Goal: Task Accomplishment & Management: Manage account settings

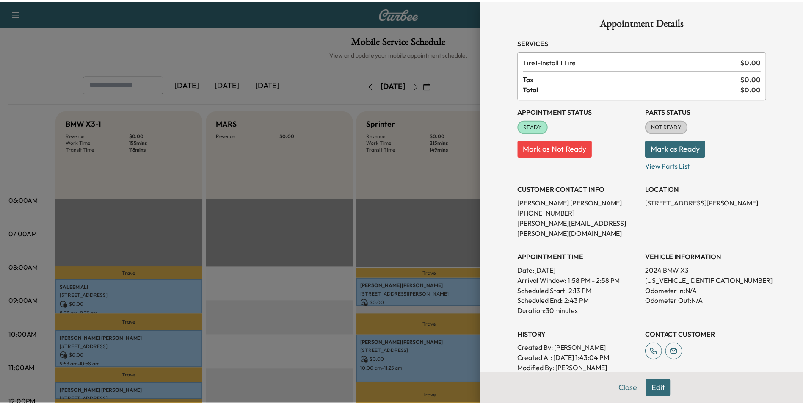
scroll to position [169, 0]
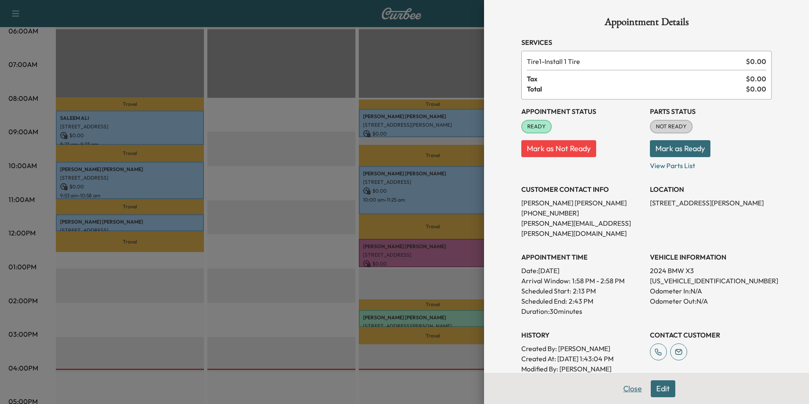
click at [628, 393] on button "Close" at bounding box center [633, 388] width 30 height 17
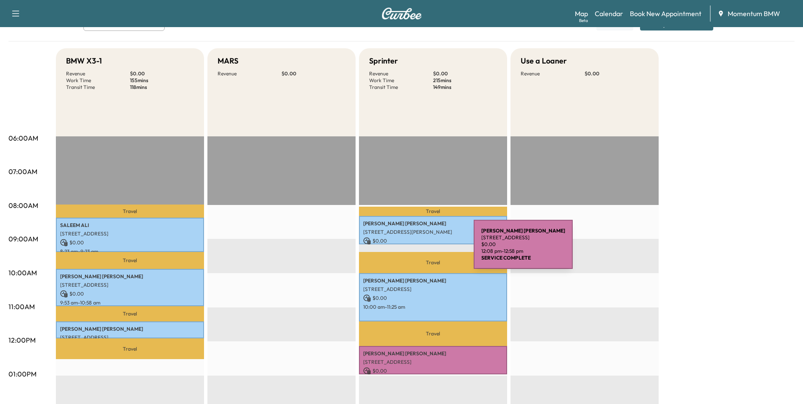
scroll to position [0, 0]
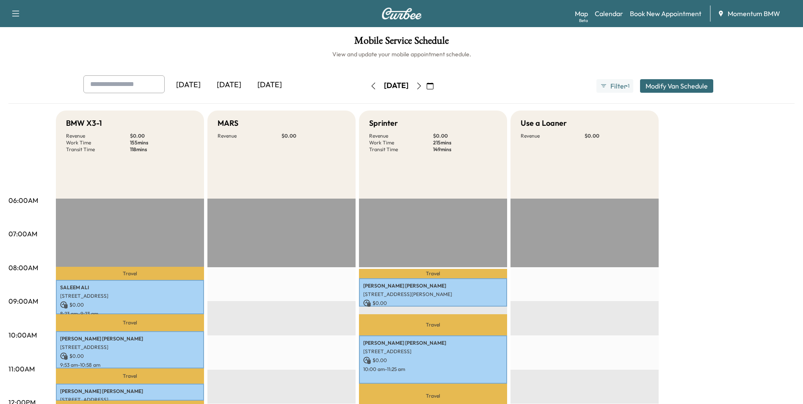
click at [422, 83] on icon "button" at bounding box center [418, 86] width 7 height 7
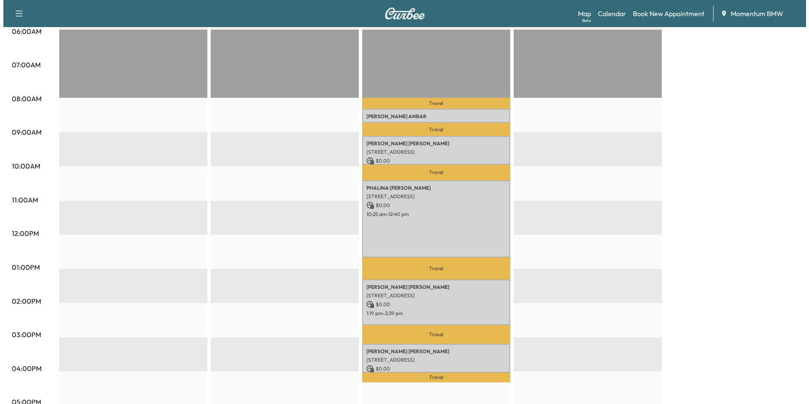
scroll to position [169, 0]
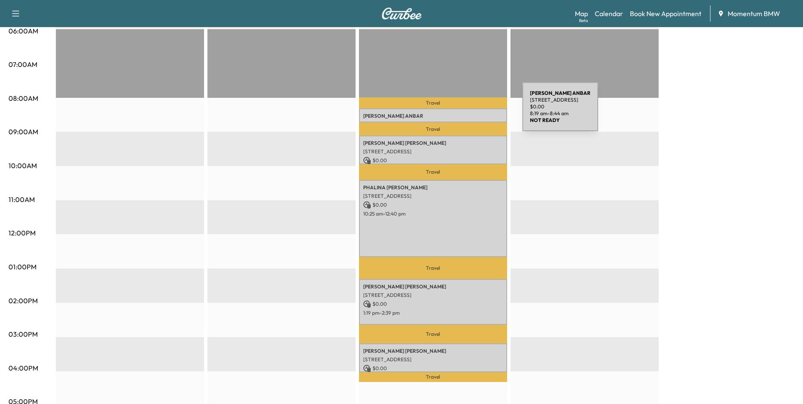
click at [459, 113] on p "[PERSON_NAME]" at bounding box center [433, 116] width 140 height 7
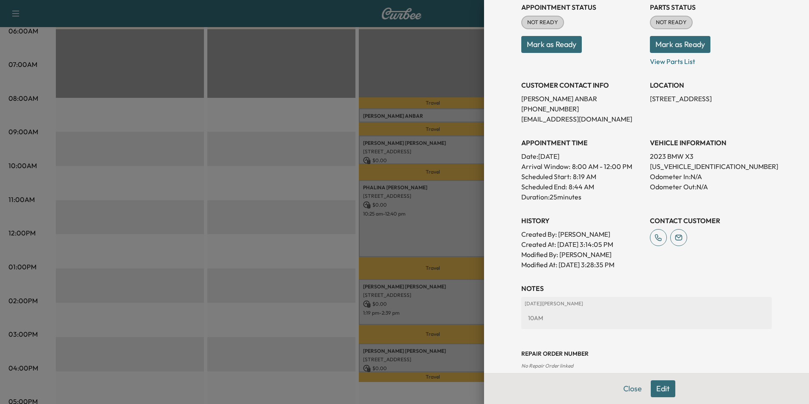
scroll to position [118, 0]
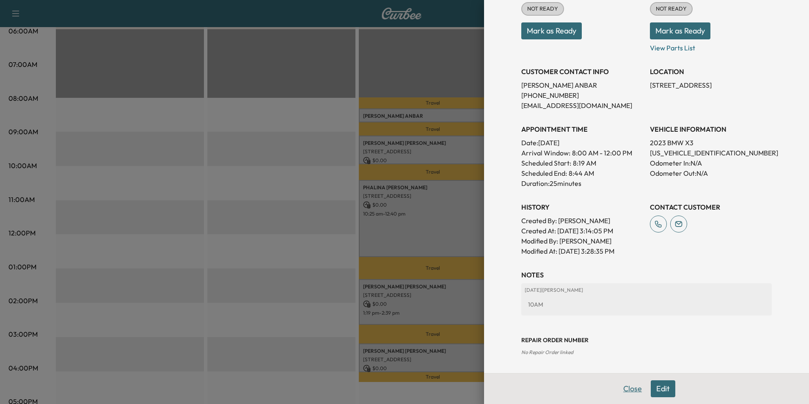
click at [622, 386] on button "Close" at bounding box center [633, 388] width 30 height 17
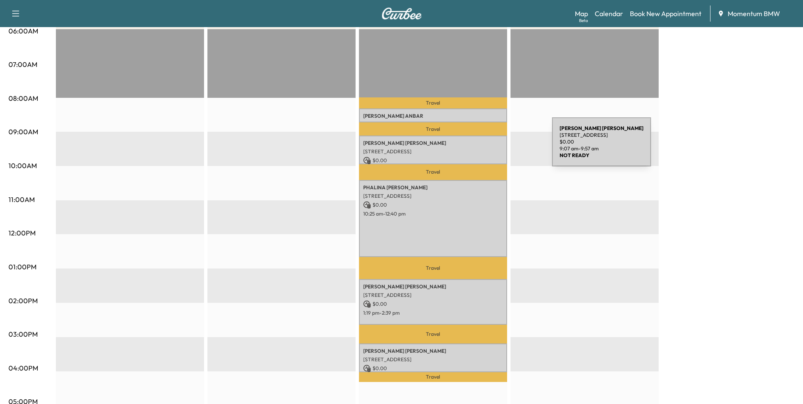
click at [488, 147] on div "[PERSON_NAME] [STREET_ADDRESS] $ 0.00 9:07 am - 9:57 am" at bounding box center [433, 149] width 148 height 28
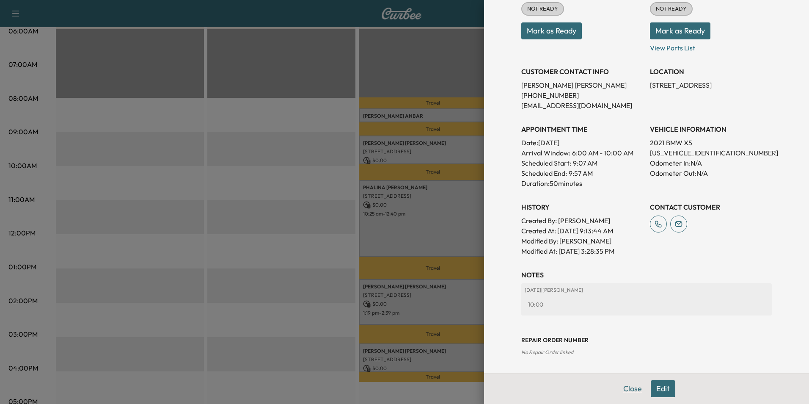
click at [626, 391] on button "Close" at bounding box center [633, 388] width 30 height 17
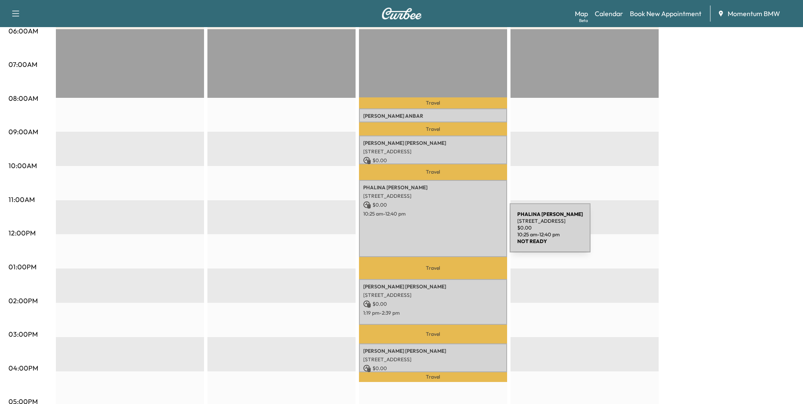
click at [446, 233] on div "[PERSON_NAME] [STREET_ADDRESS] $ 0.00 10:25 am - 12:40 pm" at bounding box center [433, 218] width 148 height 77
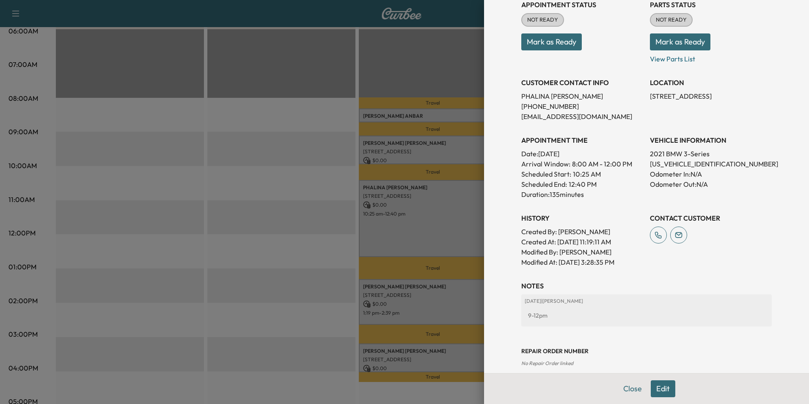
scroll to position [138, 0]
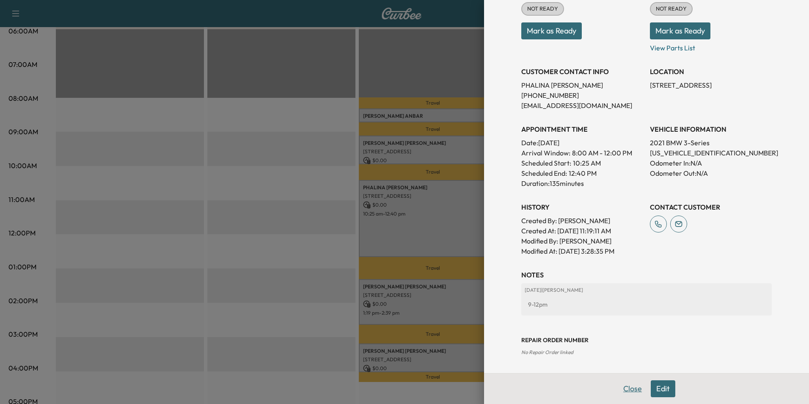
click at [625, 391] on button "Close" at bounding box center [633, 388] width 30 height 17
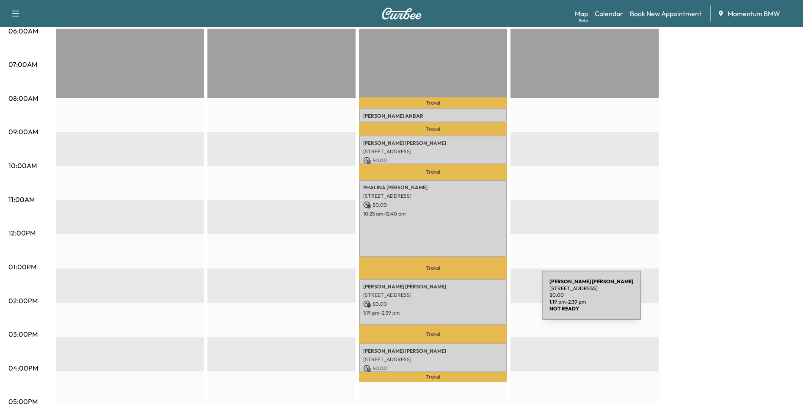
click at [478, 300] on p "$ 0.00" at bounding box center [433, 304] width 140 height 8
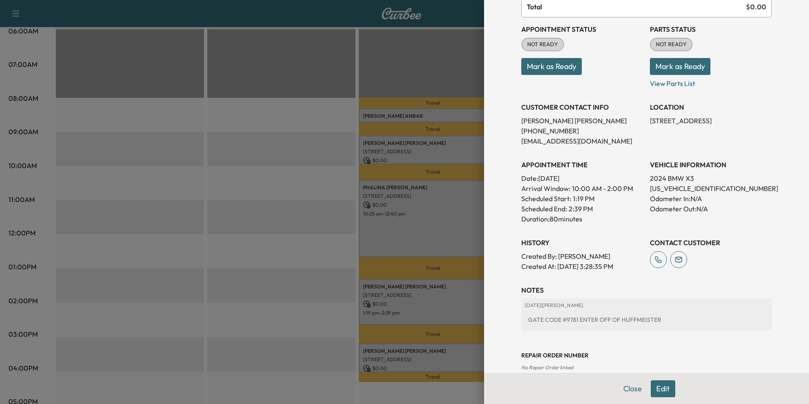
scroll to position [97, 0]
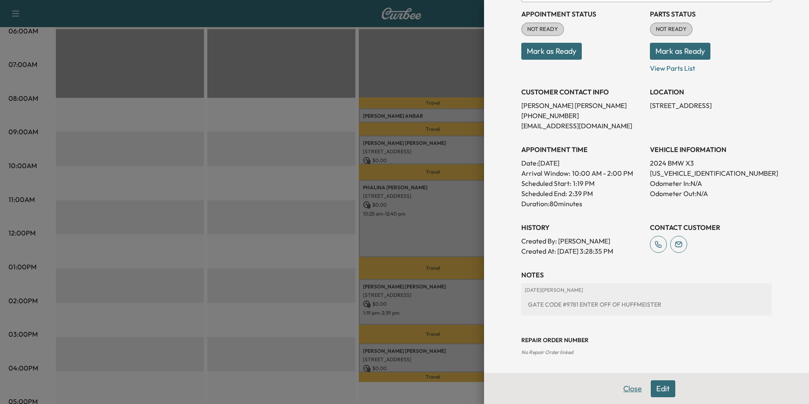
click at [618, 393] on button "Close" at bounding box center [633, 388] width 30 height 17
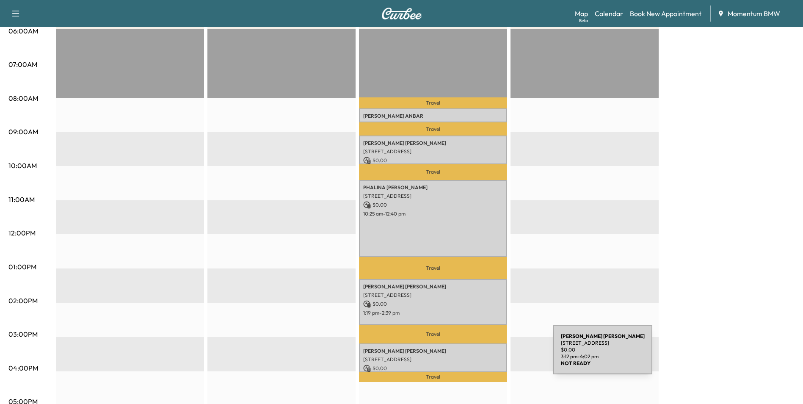
click at [490, 356] on p "[STREET_ADDRESS]" at bounding box center [433, 359] width 140 height 7
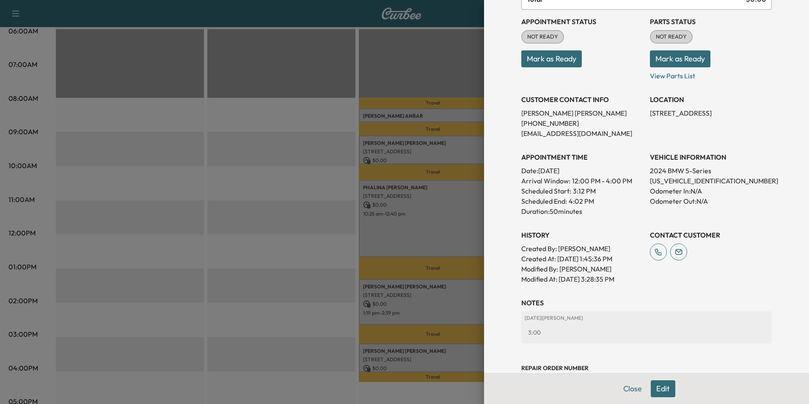
scroll to position [118, 0]
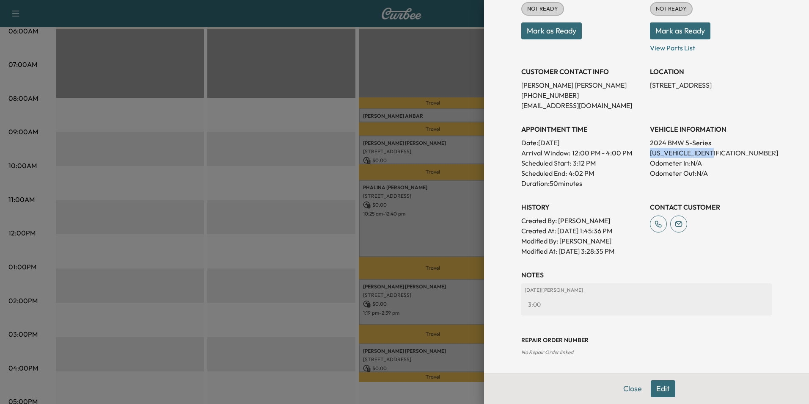
drag, startPoint x: 715, startPoint y: 153, endPoint x: 644, endPoint y: 156, distance: 71.1
click at [650, 156] on p "[US_VEHICLE_IDENTIFICATION_NUMBER]" at bounding box center [711, 153] width 122 height 10
drag, startPoint x: 644, startPoint y: 156, endPoint x: 682, endPoint y: 153, distance: 38.2
copy p "[US_VEHICLE_IDENTIFICATION_NUMBER]"
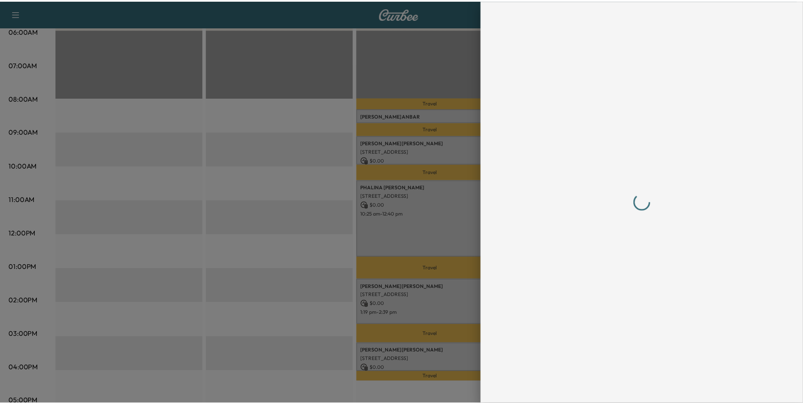
scroll to position [0, 0]
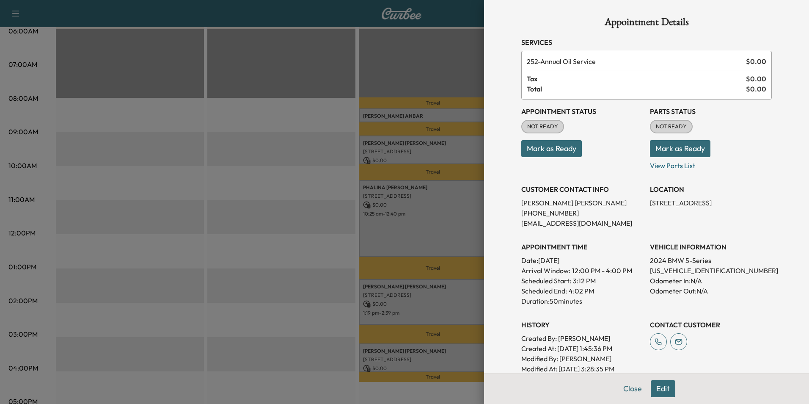
click at [655, 390] on button "Edit" at bounding box center [663, 388] width 25 height 17
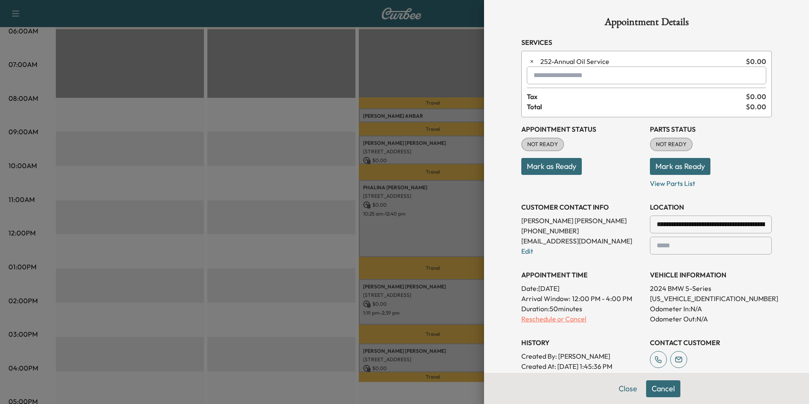
click at [568, 320] on p "Reschedule or Cancel" at bounding box center [582, 319] width 122 height 10
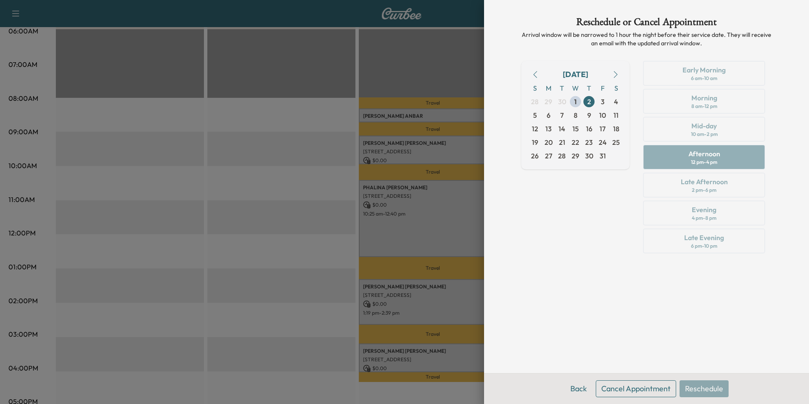
click at [634, 383] on button "Cancel Appointment" at bounding box center [636, 388] width 80 height 17
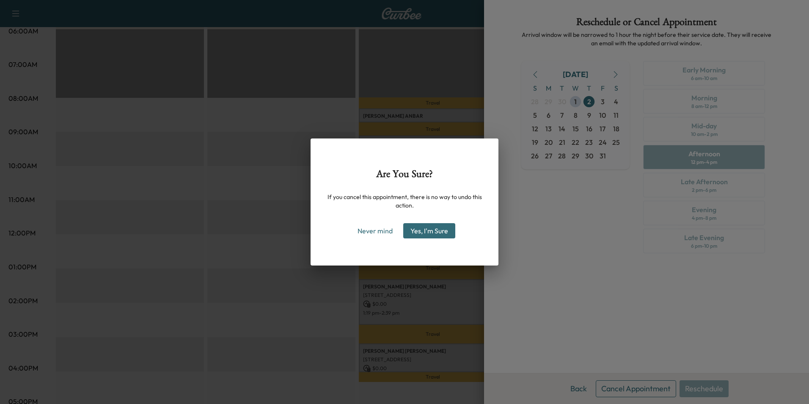
click at [443, 229] on button "Yes, I'm Sure" at bounding box center [429, 230] width 52 height 15
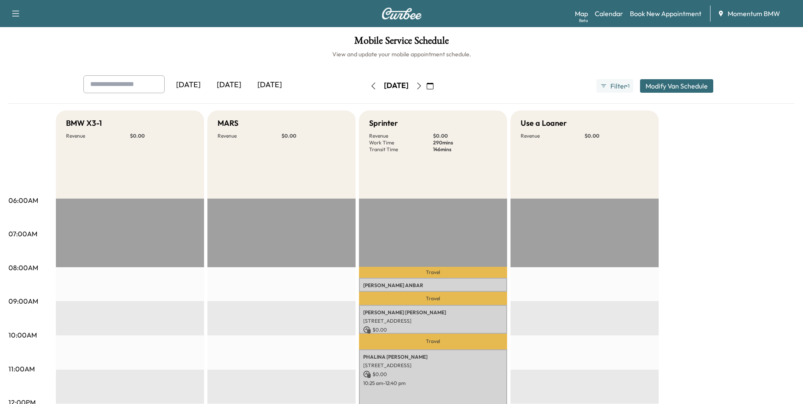
click at [422, 85] on icon "button" at bounding box center [418, 86] width 7 height 7
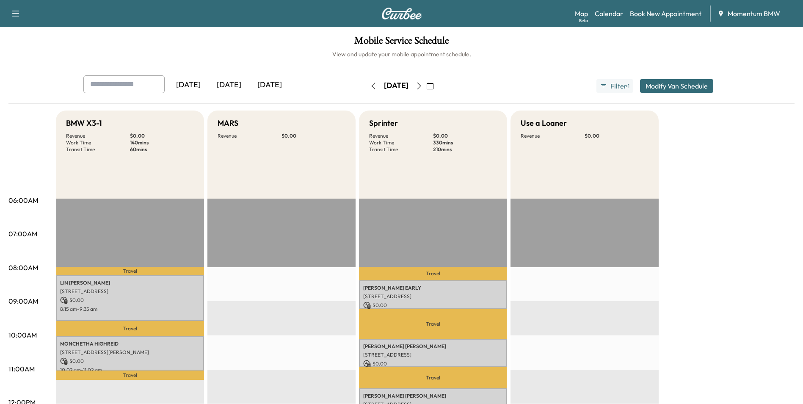
click at [422, 86] on icon "button" at bounding box center [418, 86] width 7 height 7
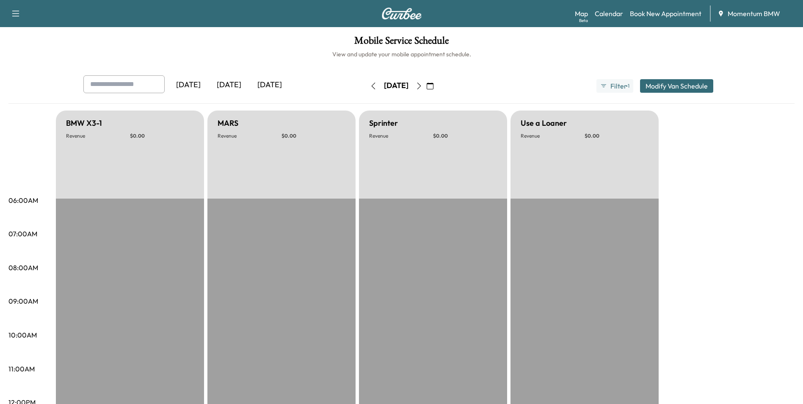
click at [433, 85] on icon "button" at bounding box center [429, 86] width 7 height 7
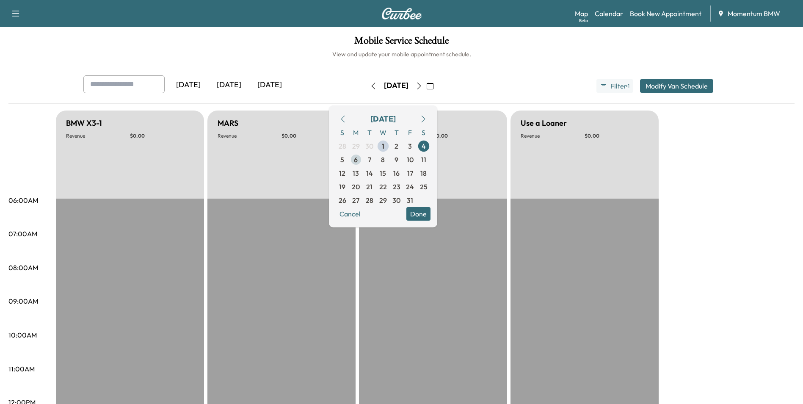
click at [358, 160] on span "6" at bounding box center [356, 159] width 4 height 10
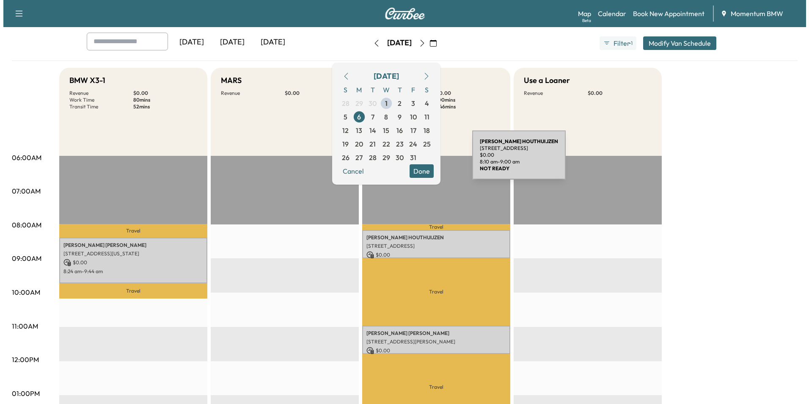
scroll to position [42, 0]
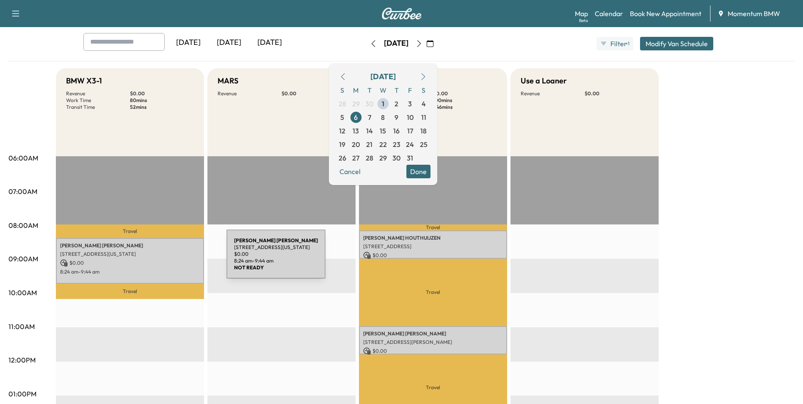
click at [163, 259] on p "$ 0.00" at bounding box center [130, 263] width 140 height 8
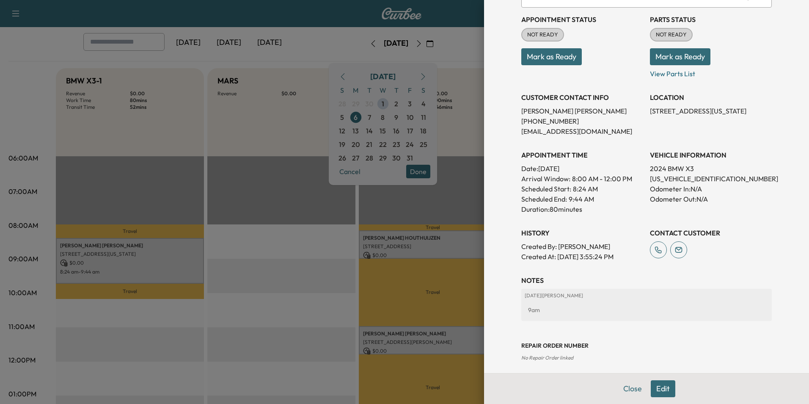
scroll to position [97, 0]
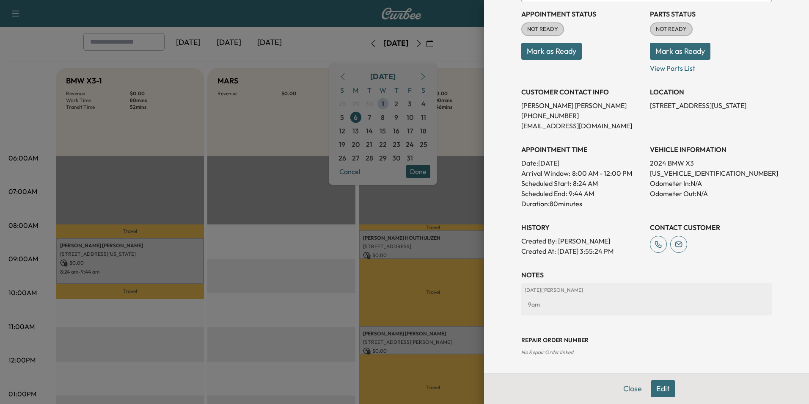
click at [660, 392] on button "Edit" at bounding box center [663, 388] width 25 height 17
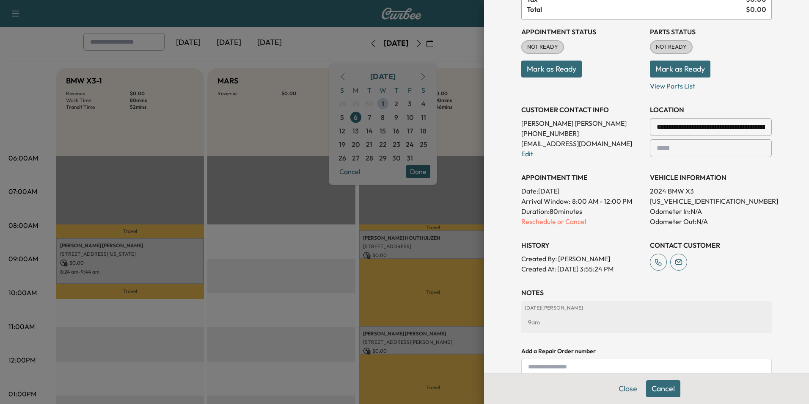
click at [731, 127] on input "**********" at bounding box center [711, 127] width 122 height 18
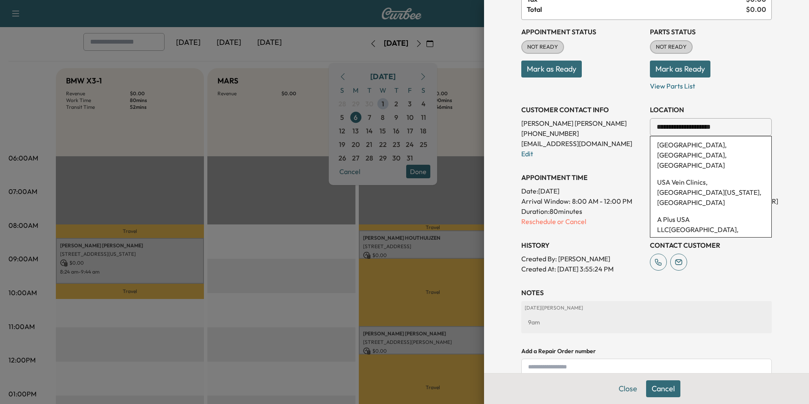
click at [733, 127] on input "**********" at bounding box center [711, 127] width 122 height 18
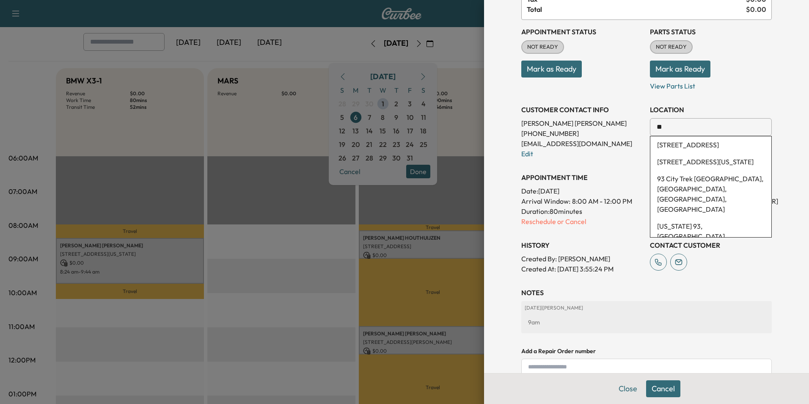
type input "*"
paste input "**********"
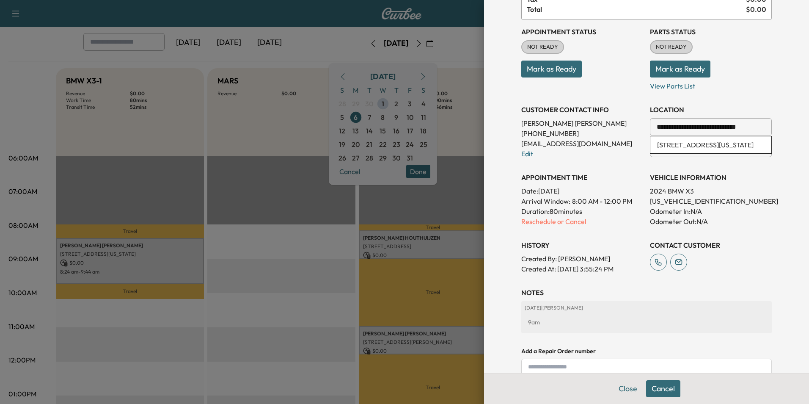
click at [707, 146] on li "[STREET_ADDRESS][US_STATE]" at bounding box center [710, 144] width 121 height 17
type input "**********"
click at [668, 390] on button "Save & Close" at bounding box center [663, 388] width 54 height 17
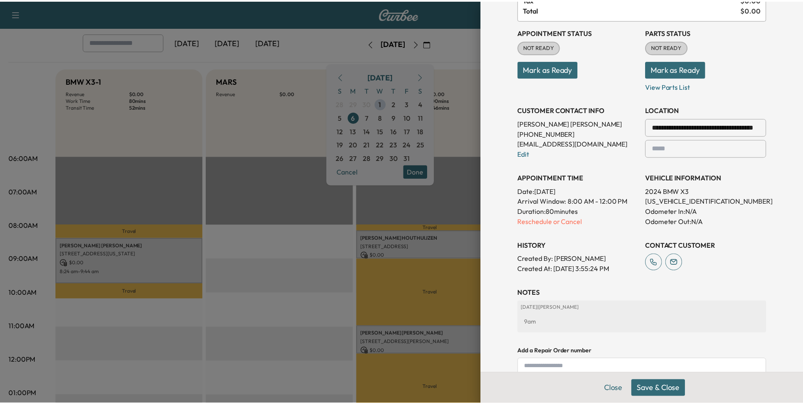
scroll to position [80, 0]
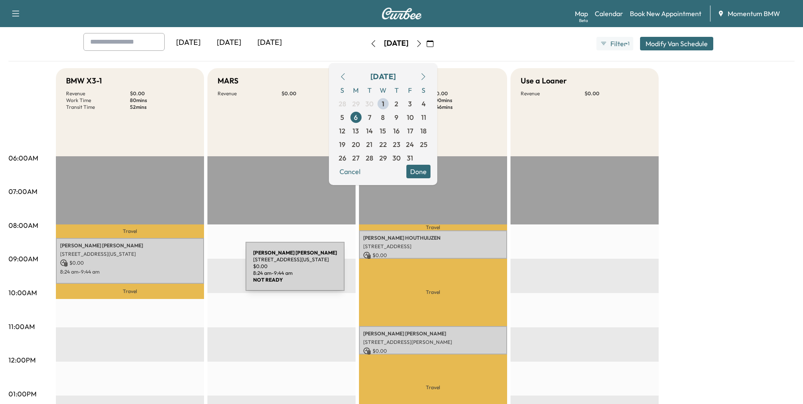
click at [182, 271] on p "8:24 am - 9:44 am" at bounding box center [130, 271] width 140 height 7
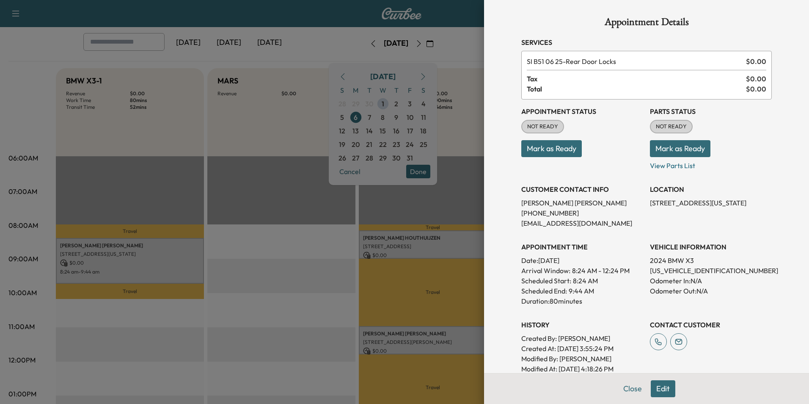
click at [657, 391] on button "Edit" at bounding box center [663, 388] width 25 height 17
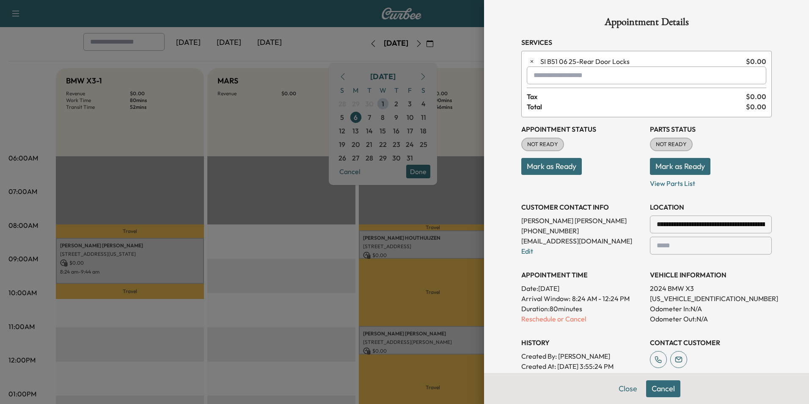
click at [732, 227] on input "**********" at bounding box center [711, 224] width 122 height 18
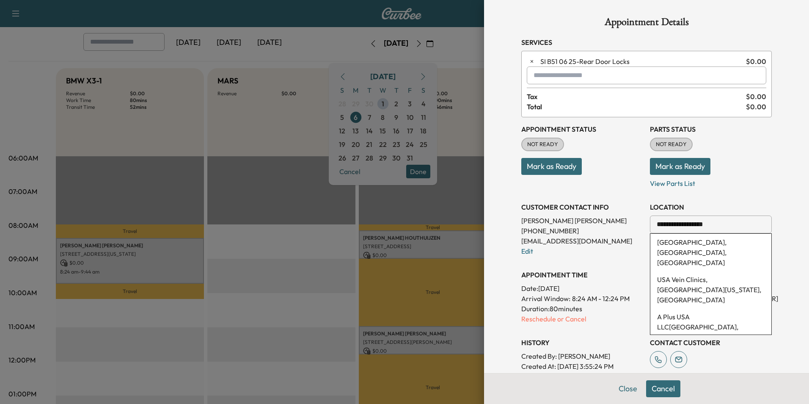
click at [732, 227] on input "**********" at bounding box center [711, 224] width 122 height 18
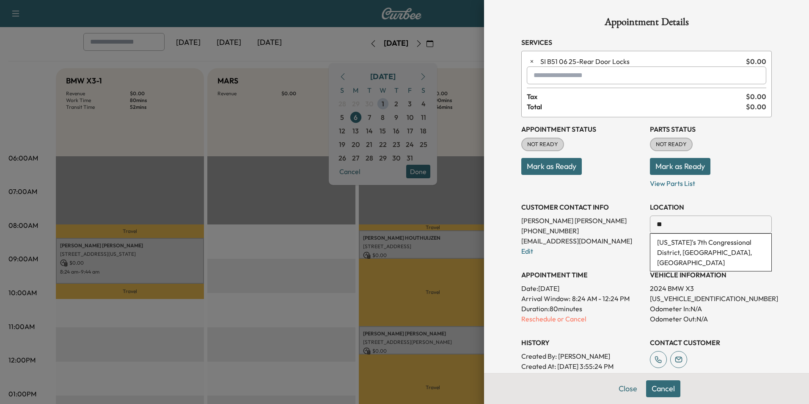
type input "*"
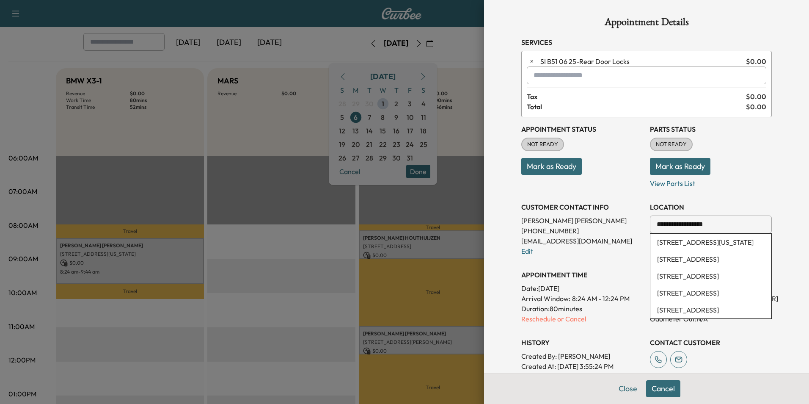
click at [711, 247] on li "[STREET_ADDRESS][US_STATE]" at bounding box center [710, 242] width 121 height 17
type input "**********"
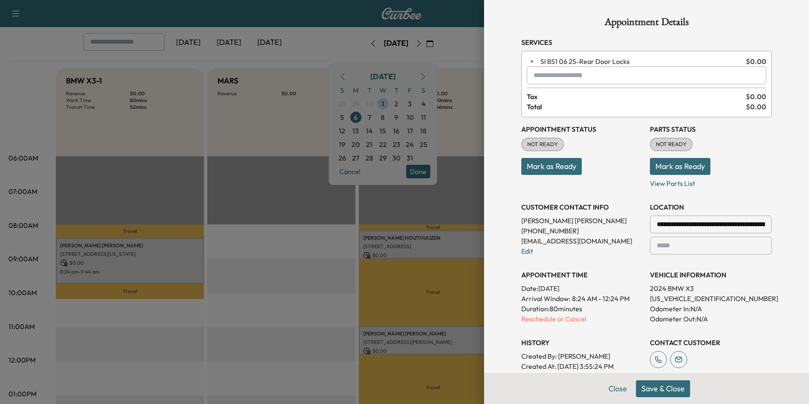
click at [677, 392] on button "Save & Close" at bounding box center [663, 388] width 54 height 17
